Goal: Task Accomplishment & Management: Use online tool/utility

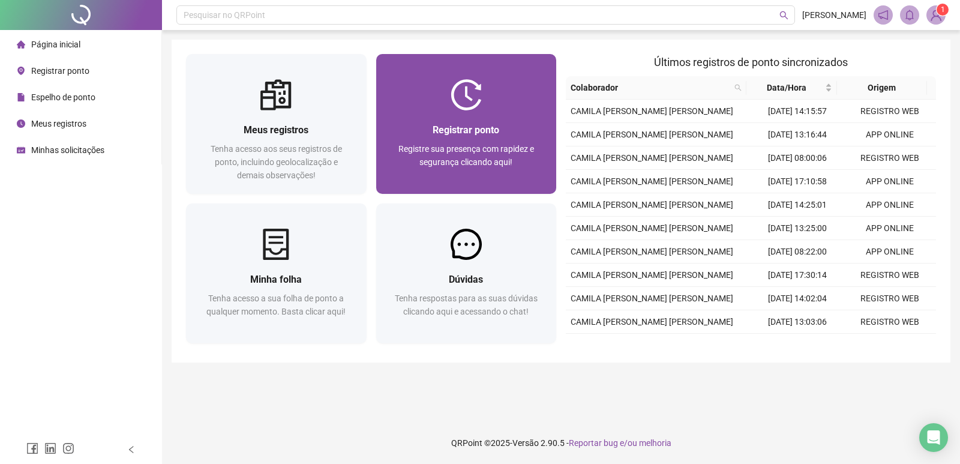
click at [493, 145] on span "Registre sua presença com rapidez e segurança clicando aqui!" at bounding box center [466, 155] width 136 height 23
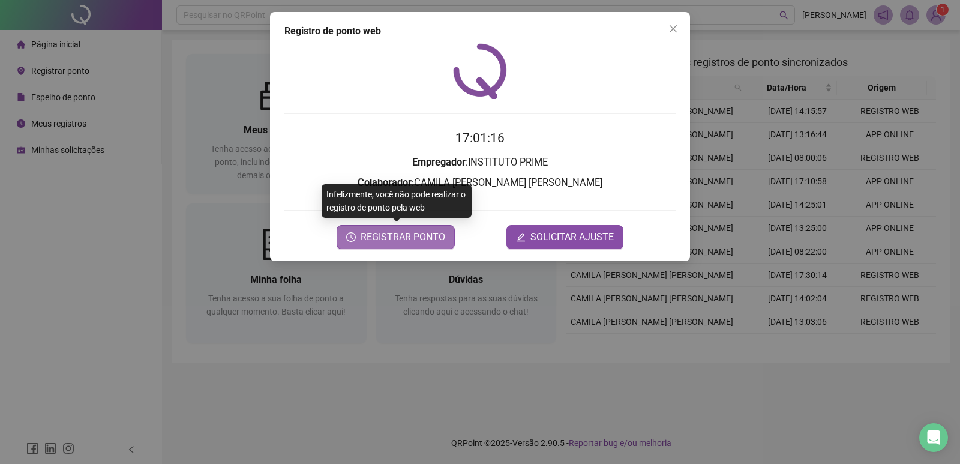
click at [406, 238] on span "REGISTRAR PONTO" at bounding box center [403, 237] width 85 height 14
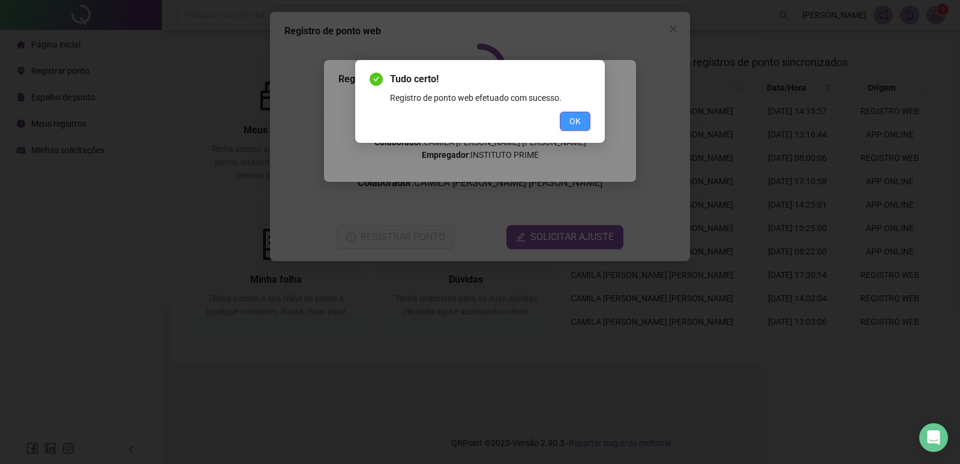
click at [574, 116] on span "OK" at bounding box center [574, 121] width 11 height 13
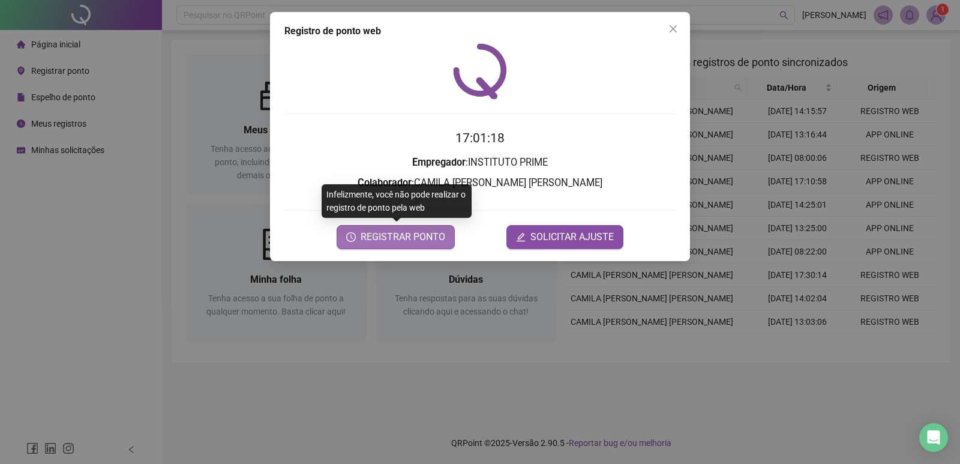
click at [393, 229] on button "REGISTRAR PONTO" at bounding box center [396, 237] width 118 height 24
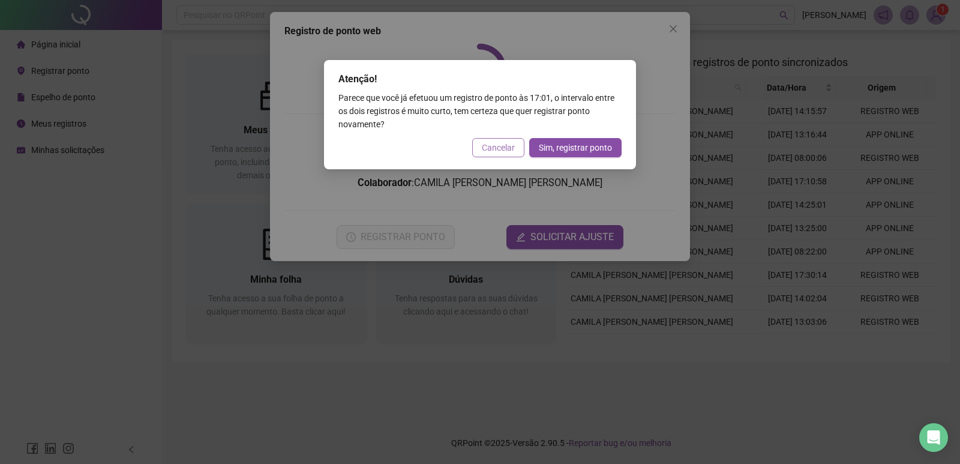
click at [494, 149] on span "Cancelar" at bounding box center [498, 147] width 33 height 13
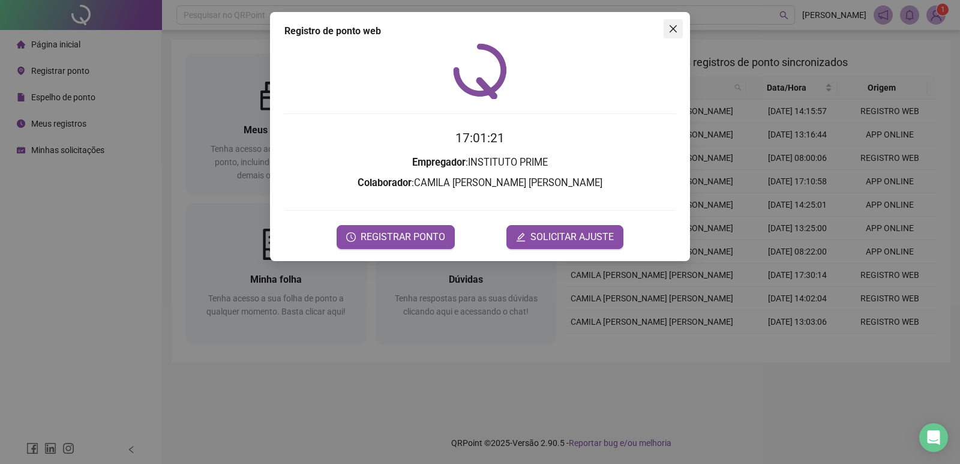
click at [677, 20] on button "Close" at bounding box center [673, 28] width 19 height 19
